Goal: Task Accomplishment & Management: Manage account settings

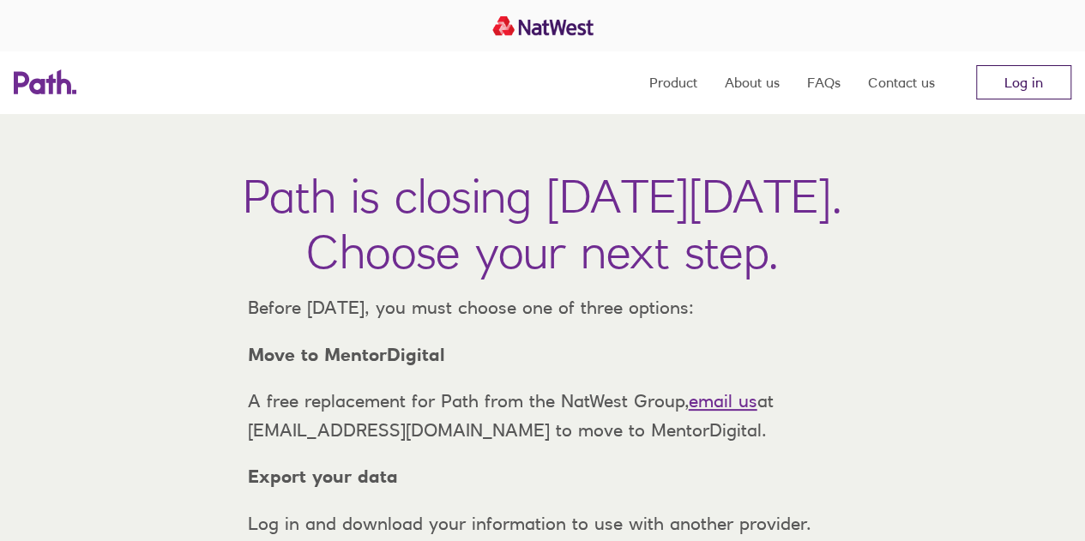
click at [1031, 75] on link "Log in" at bounding box center [1023, 82] width 95 height 34
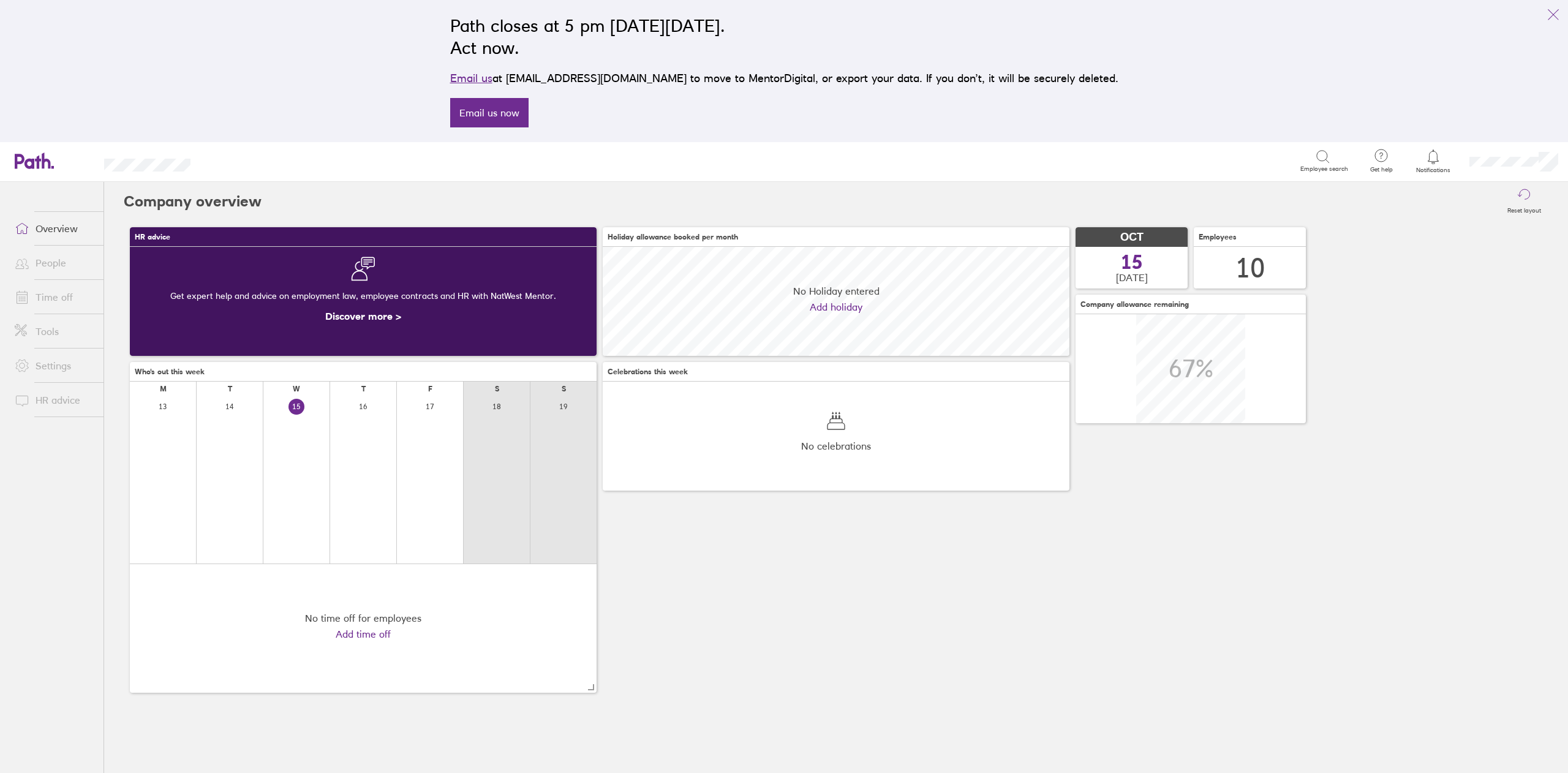
scroll to position [109, 466]
click at [57, 296] on link "Time off" at bounding box center [54, 297] width 99 height 24
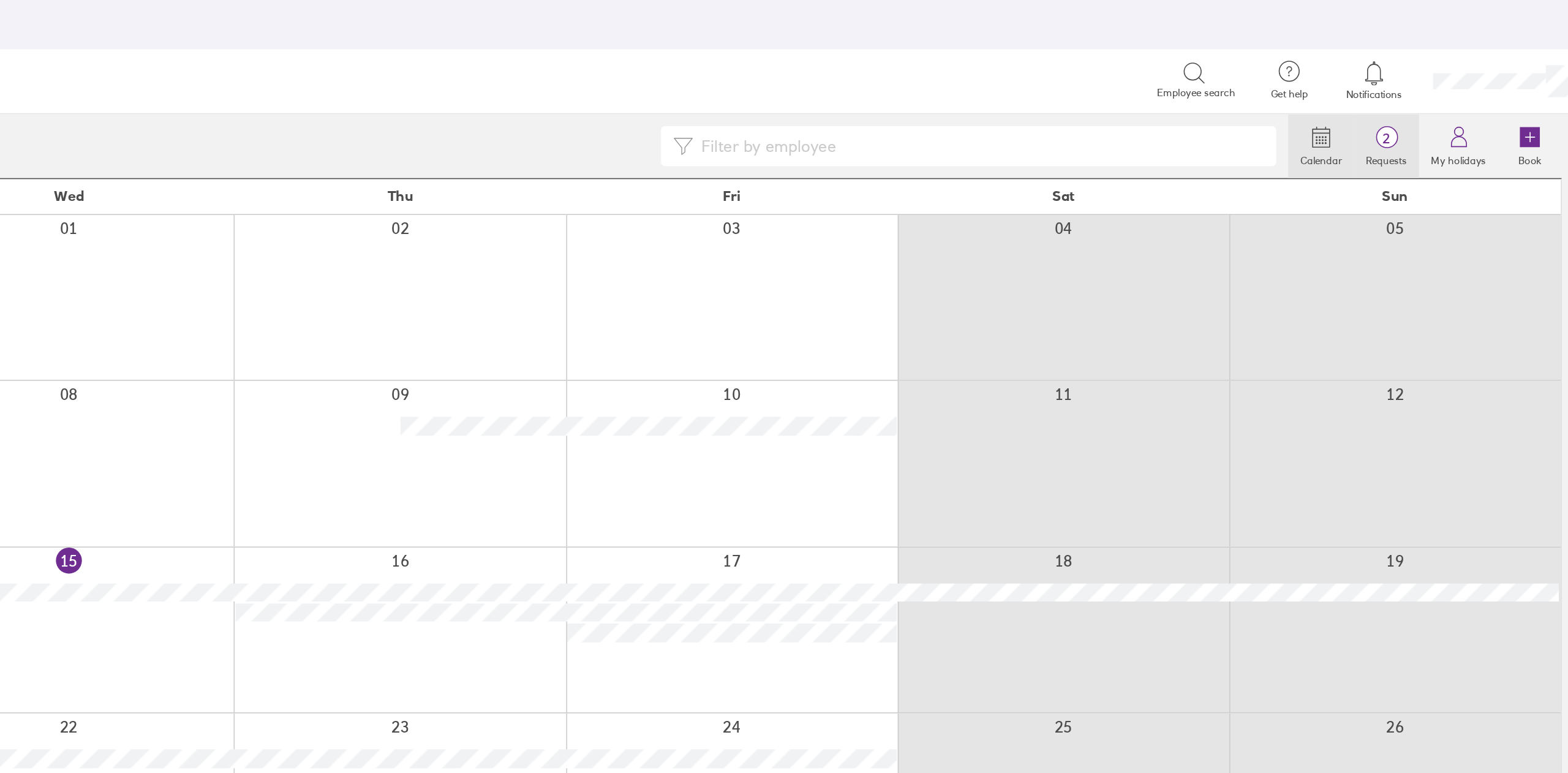
click at [1441, 206] on label "Requests" at bounding box center [1441, 209] width 40 height 11
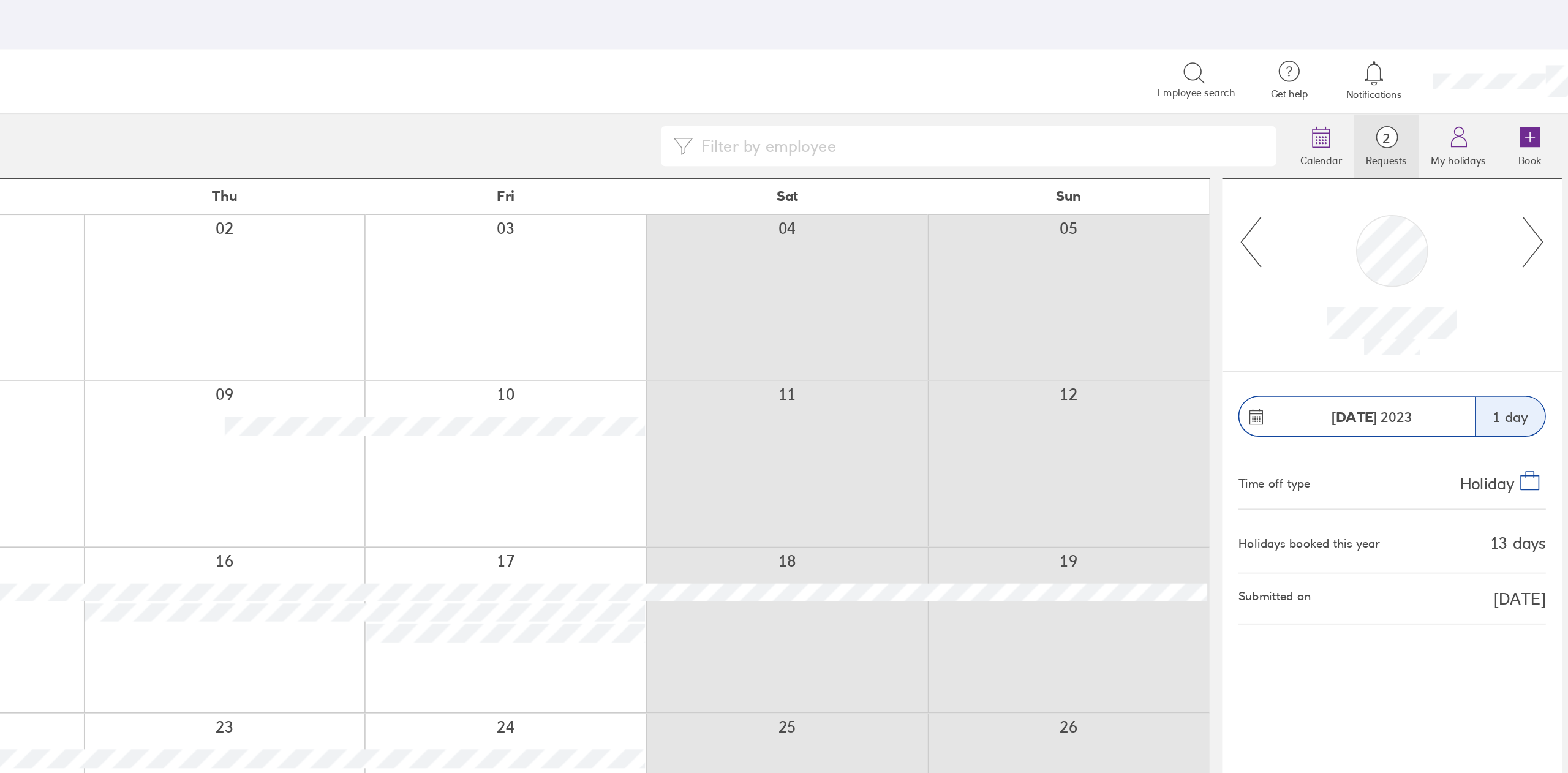
click at [1354, 263] on icon at bounding box center [1357, 260] width 15 height 33
click at [1354, 260] on icon at bounding box center [1357, 260] width 15 height 33
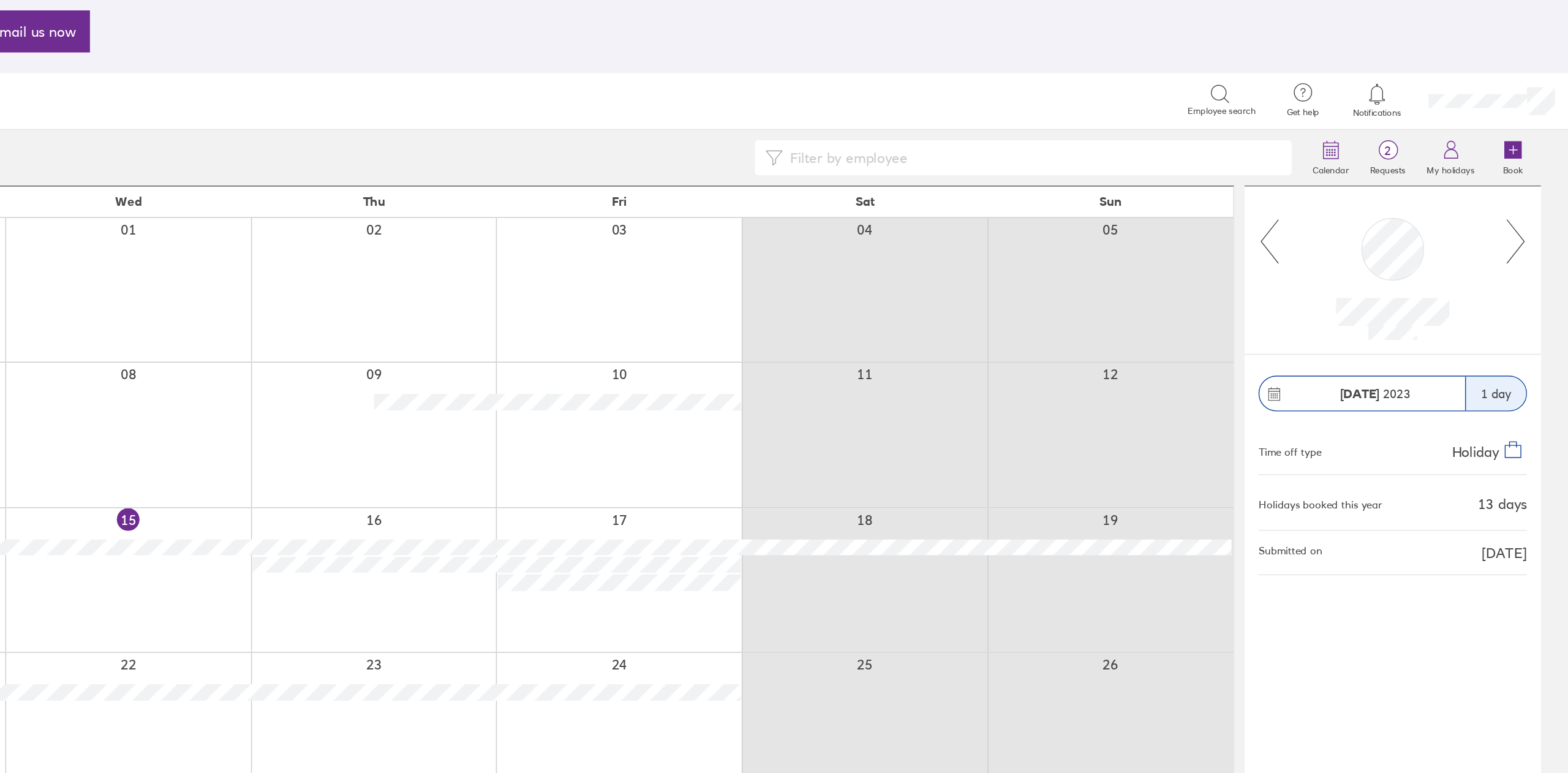
click at [1530, 264] on icon at bounding box center [1531, 260] width 15 height 33
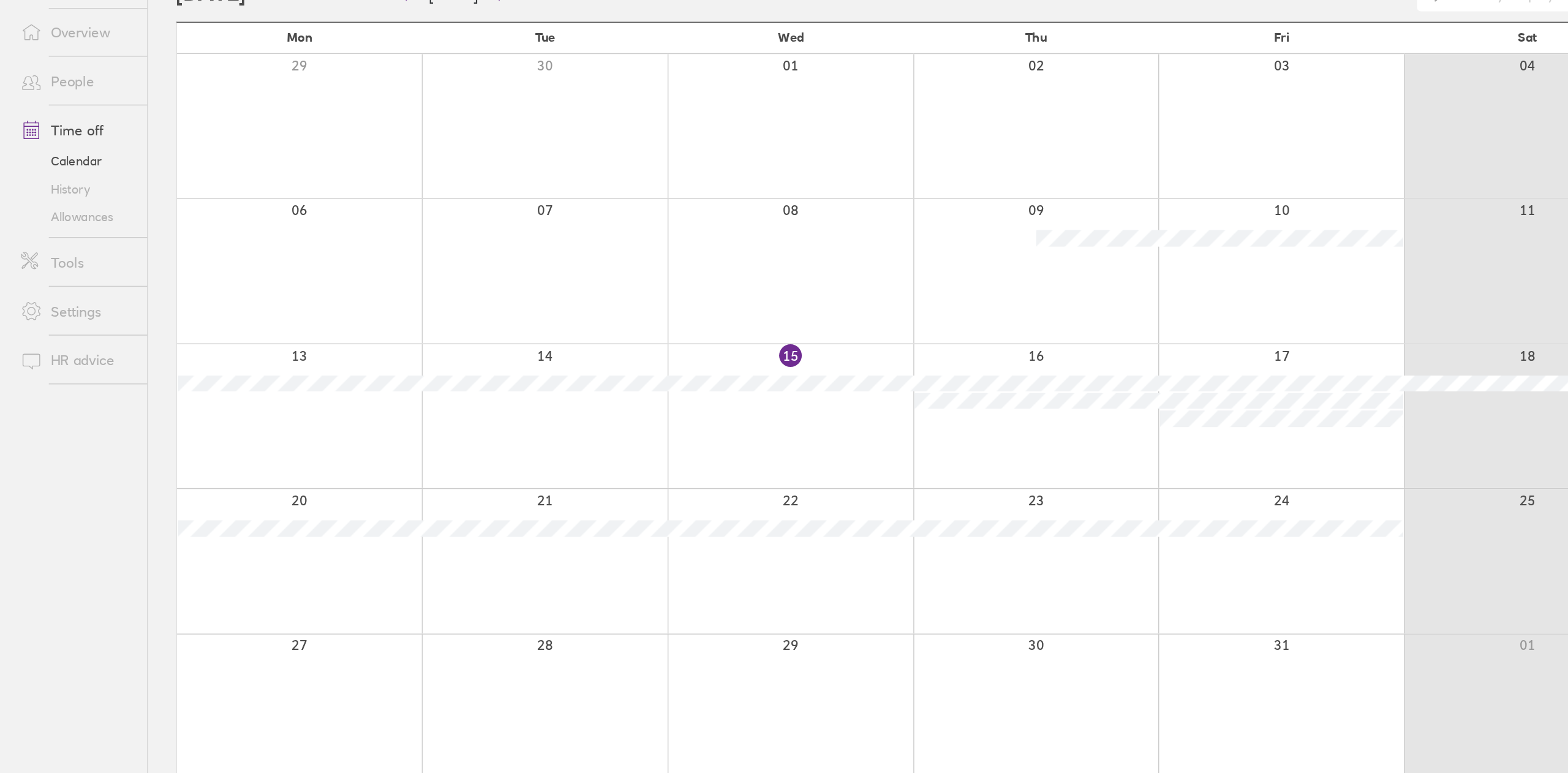
click at [54, 341] on link "History" at bounding box center [54, 338] width 99 height 19
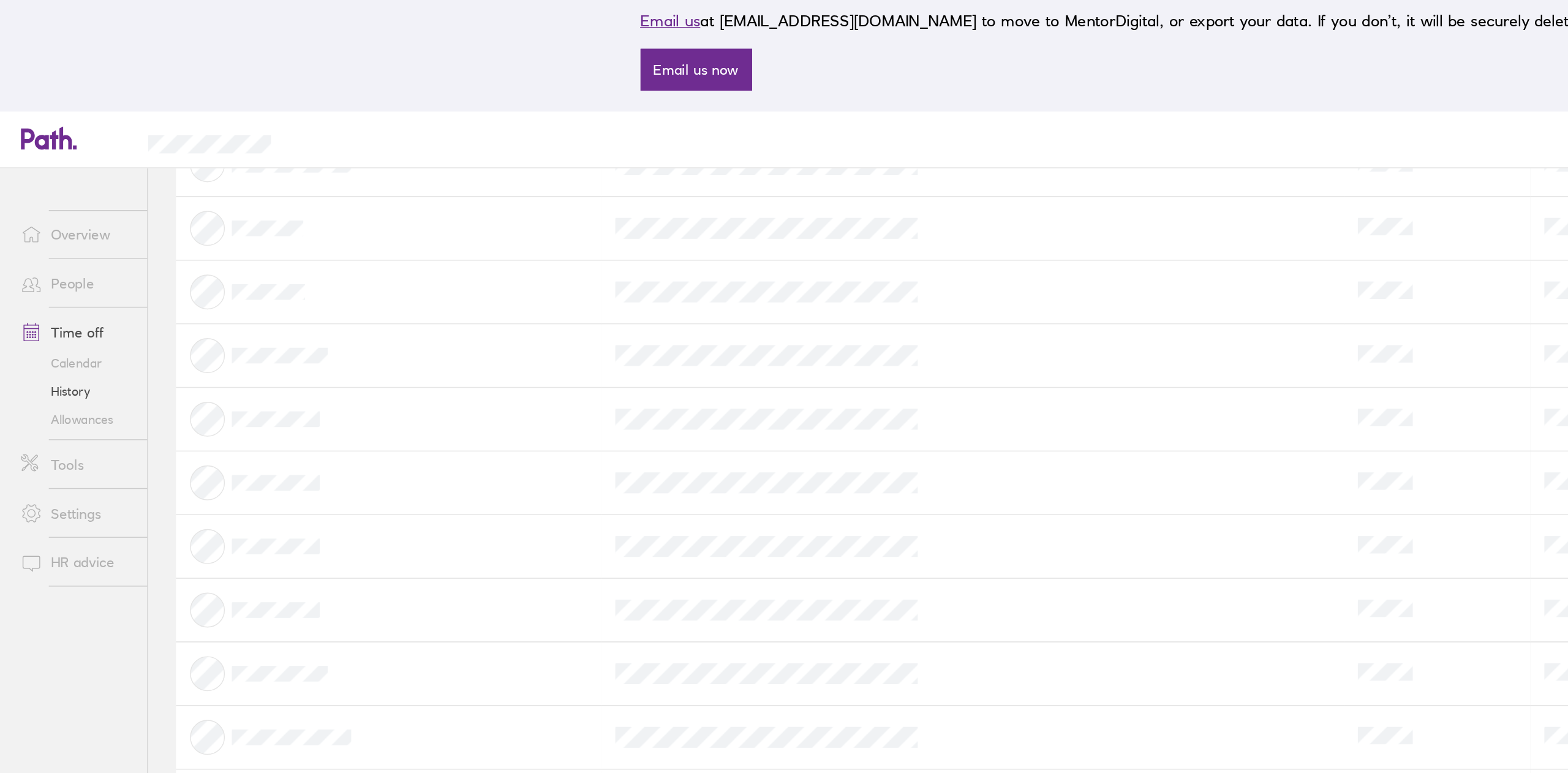
scroll to position [635, 0]
click at [54, 296] on link "Time off" at bounding box center [54, 297] width 99 height 24
